Goal: Task Accomplishment & Management: Use online tool/utility

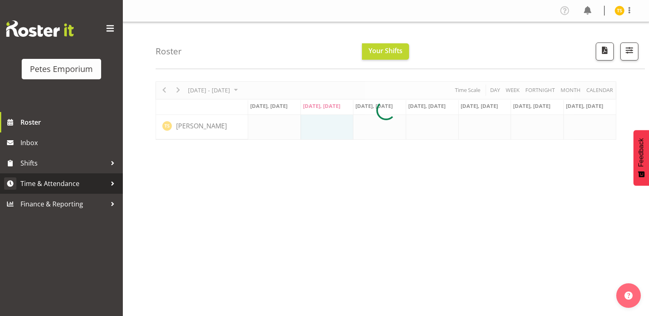
click at [40, 183] on span "Time & Attendance" at bounding box center [63, 184] width 86 height 12
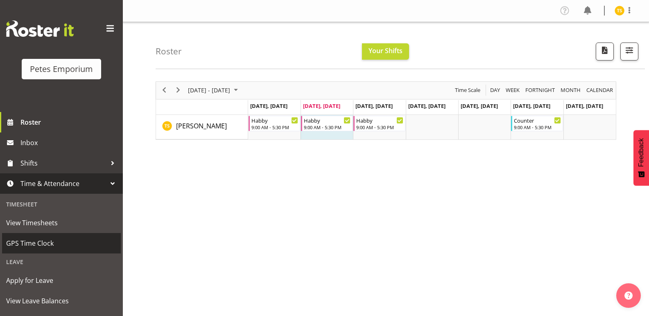
click at [42, 244] on span "GPS Time Clock" at bounding box center [61, 243] width 110 height 12
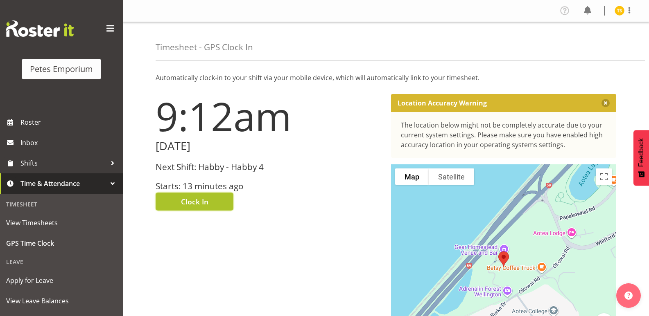
click at [192, 193] on button "Clock In" at bounding box center [194, 202] width 78 height 18
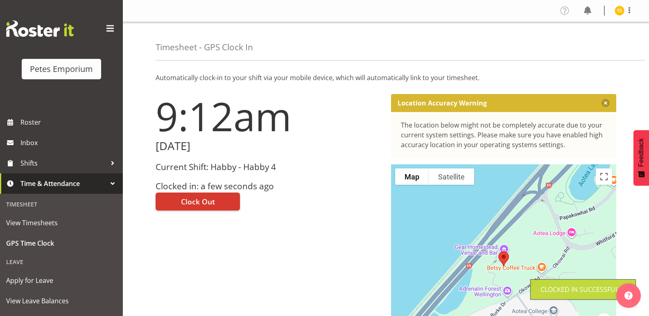
click at [616, 12] on img at bounding box center [619, 11] width 10 height 10
click at [585, 43] on link "Log Out" at bounding box center [594, 43] width 79 height 15
